Goal: Transaction & Acquisition: Book appointment/travel/reservation

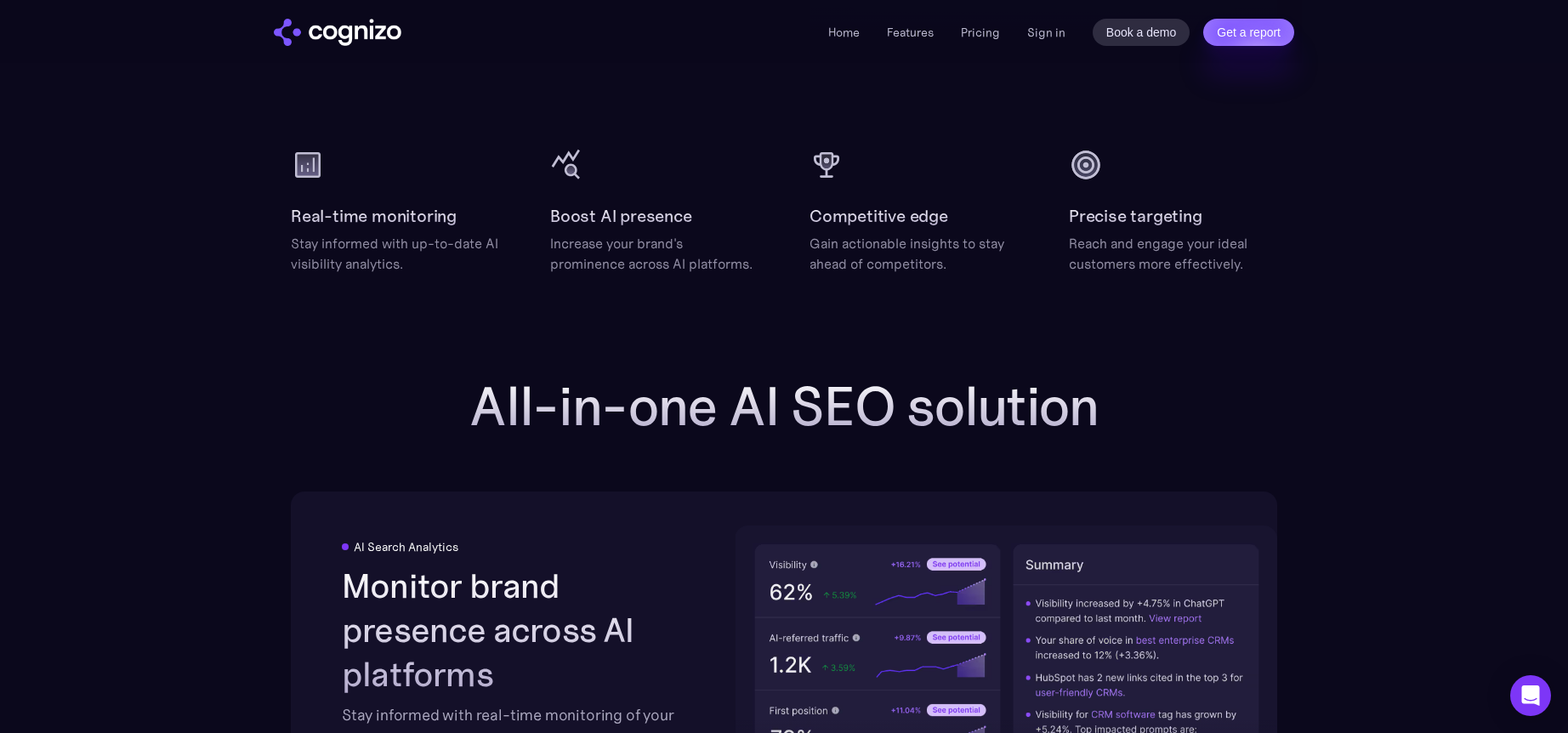
scroll to position [2223, 0]
click at [574, 176] on img at bounding box center [567, 164] width 34 height 34
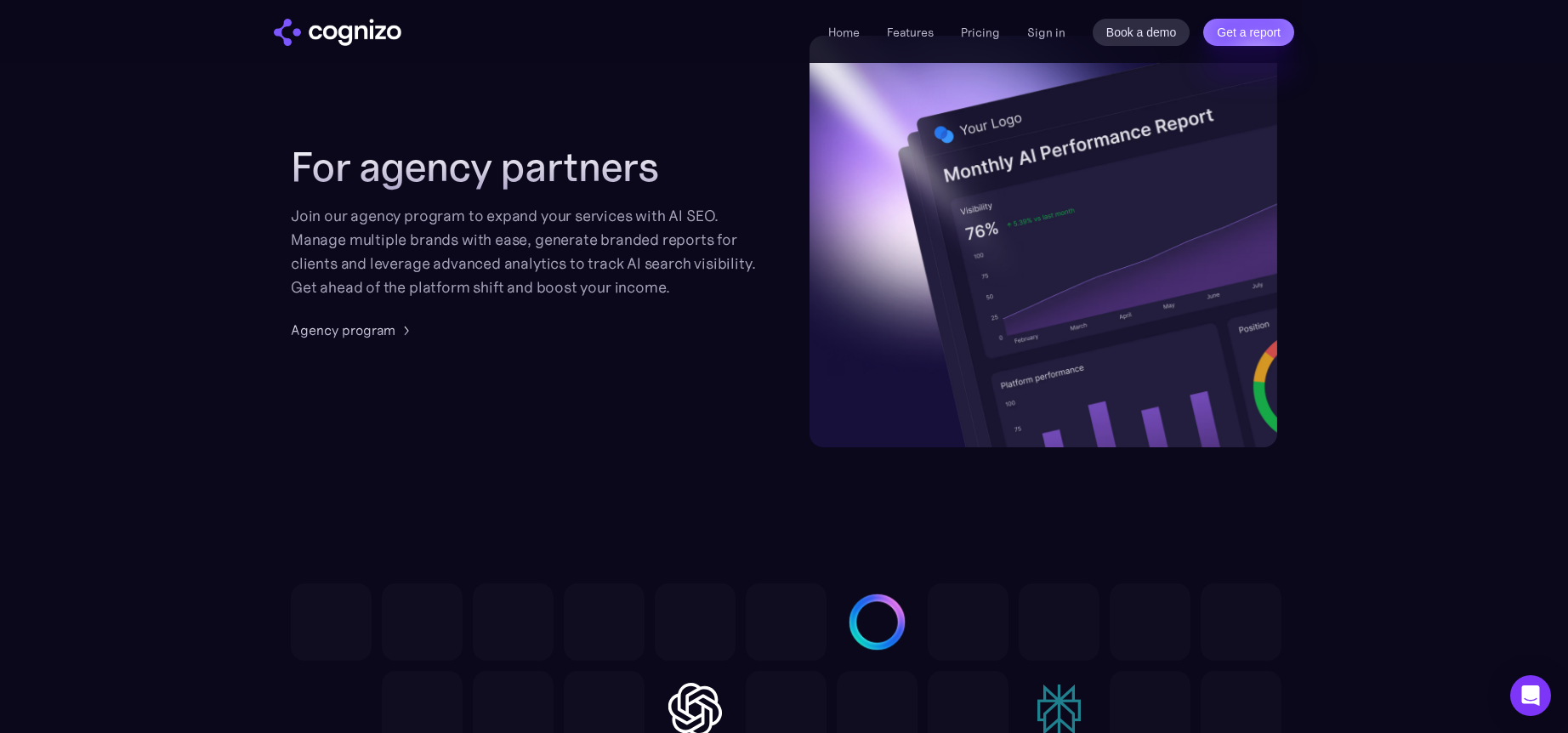
scroll to position [4072, 0]
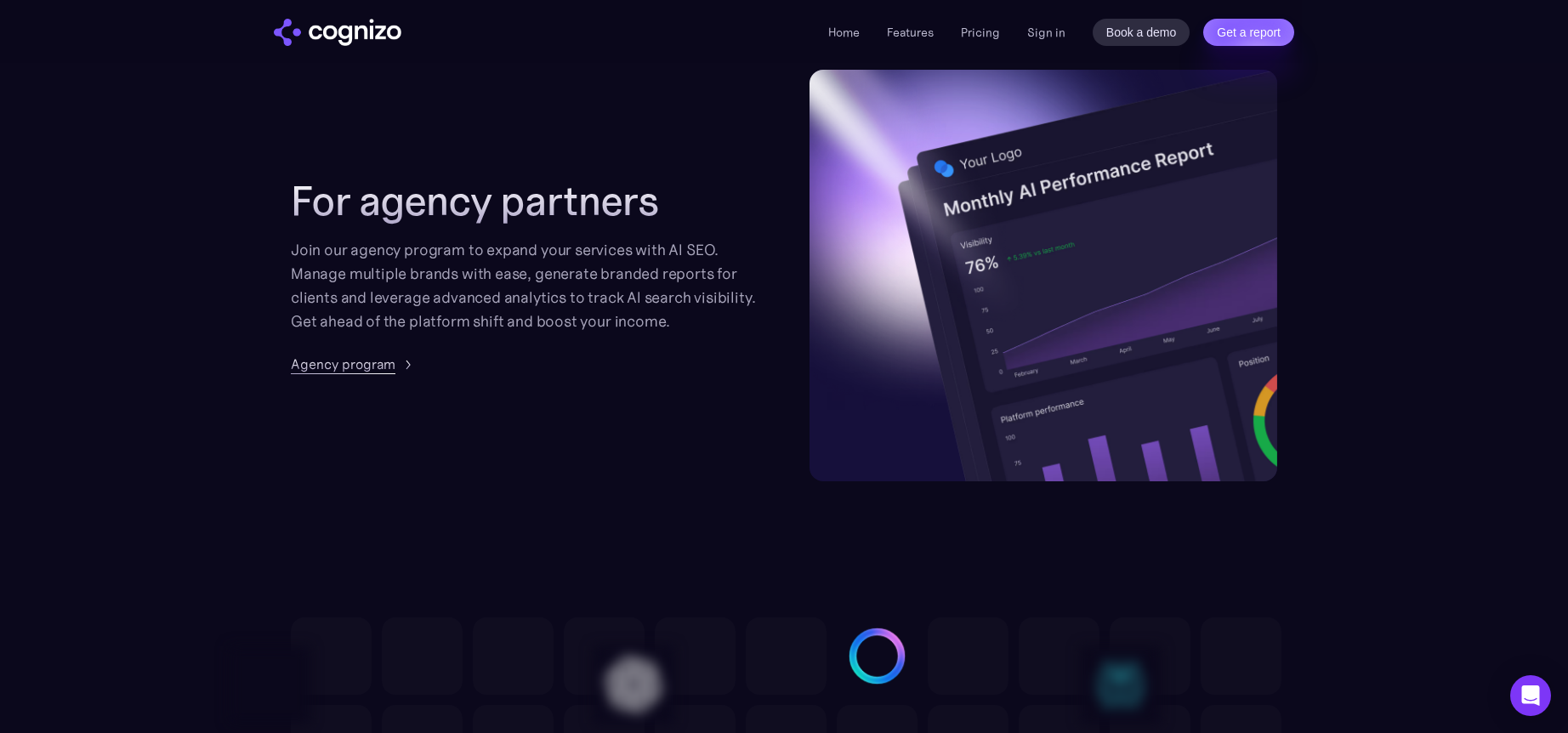
click at [368, 362] on div "Agency program" at bounding box center [343, 364] width 105 height 20
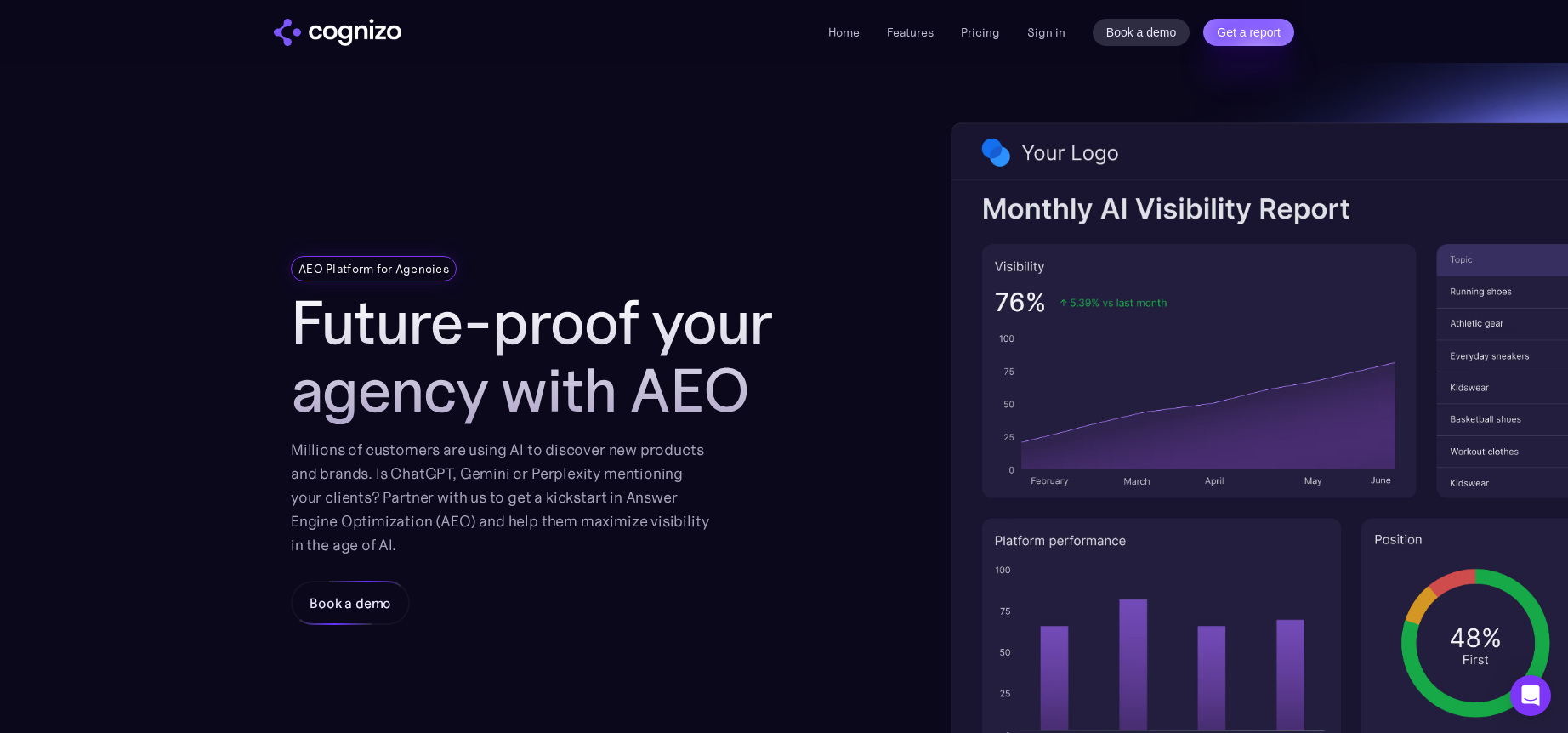
click at [365, 605] on div "Book a demo" at bounding box center [350, 603] width 82 height 20
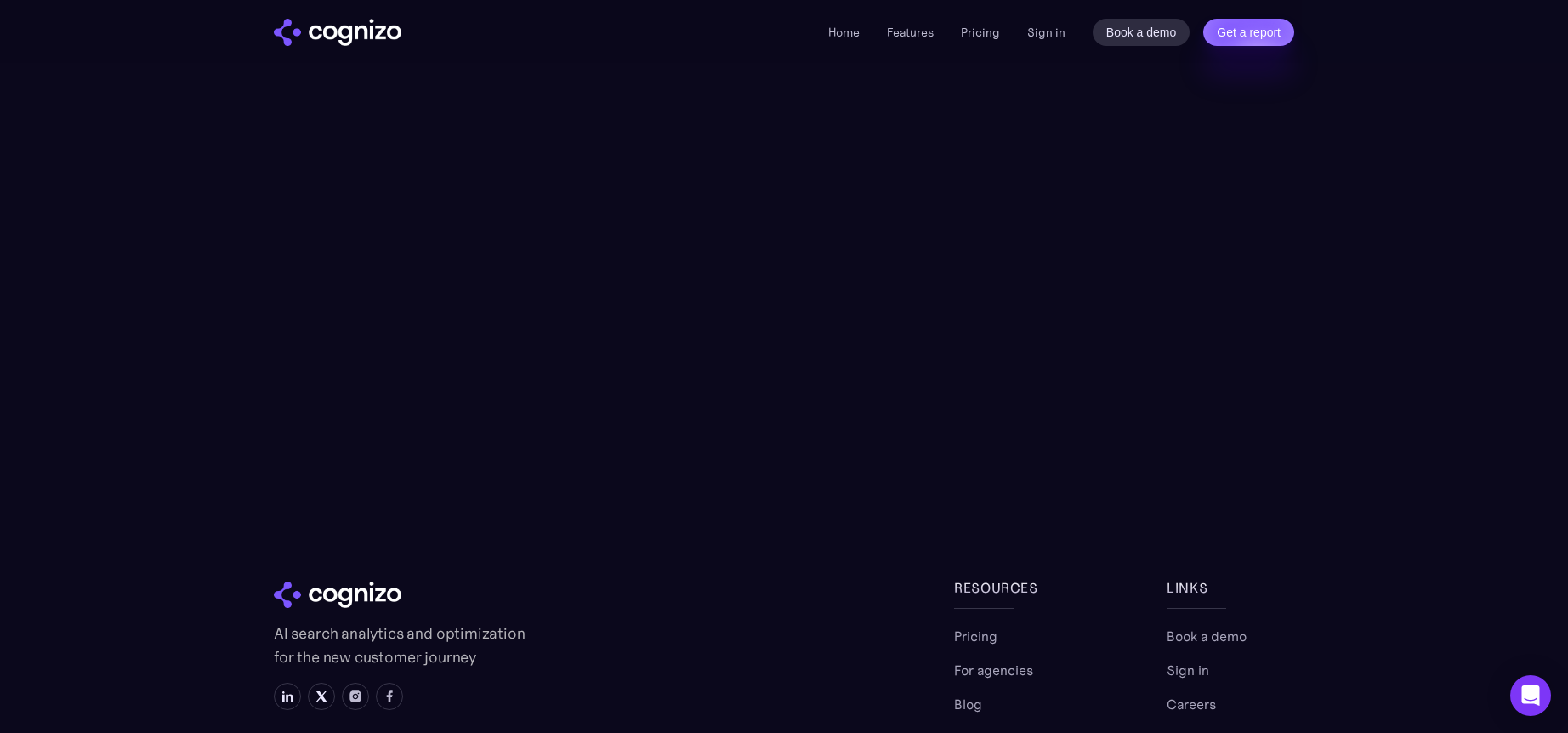
scroll to position [144, 0]
